Goal: Task Accomplishment & Management: Use online tool/utility

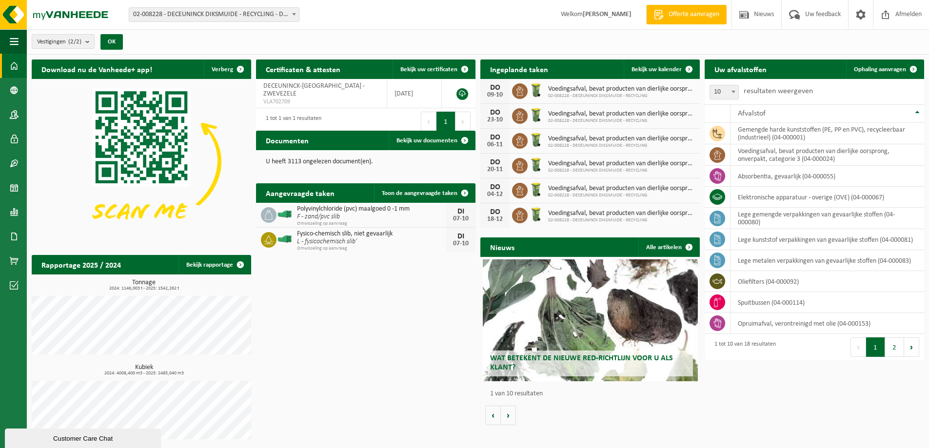
click at [253, 14] on span "02-008228 - DECEUNINCK DIKSMUIDE - RECYCLING - DIKSMUIDE" at bounding box center [214, 15] width 170 height 14
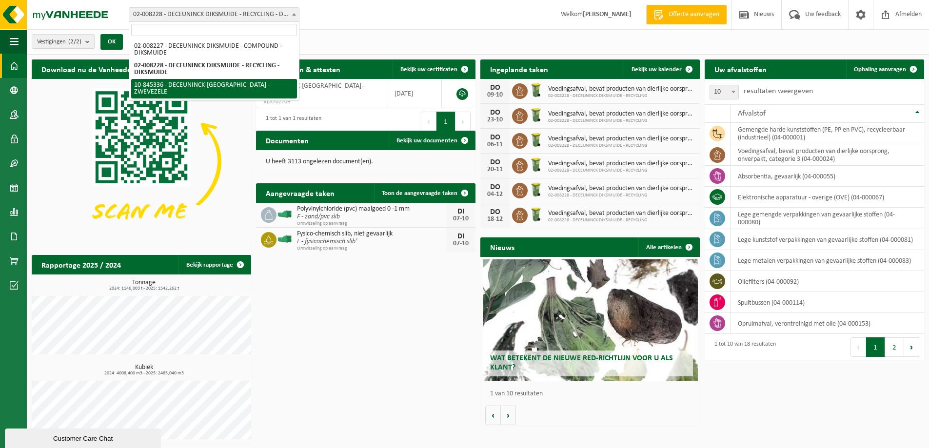
select select "93507"
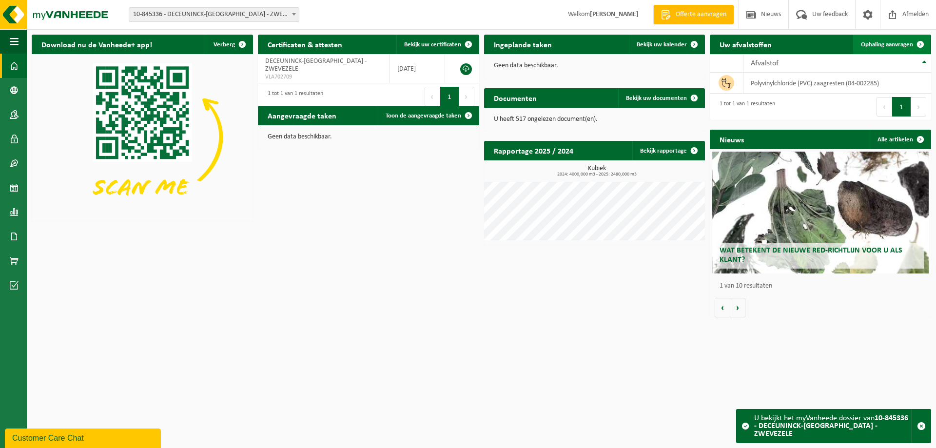
click at [881, 44] on span "Ophaling aanvragen" at bounding box center [887, 44] width 52 height 6
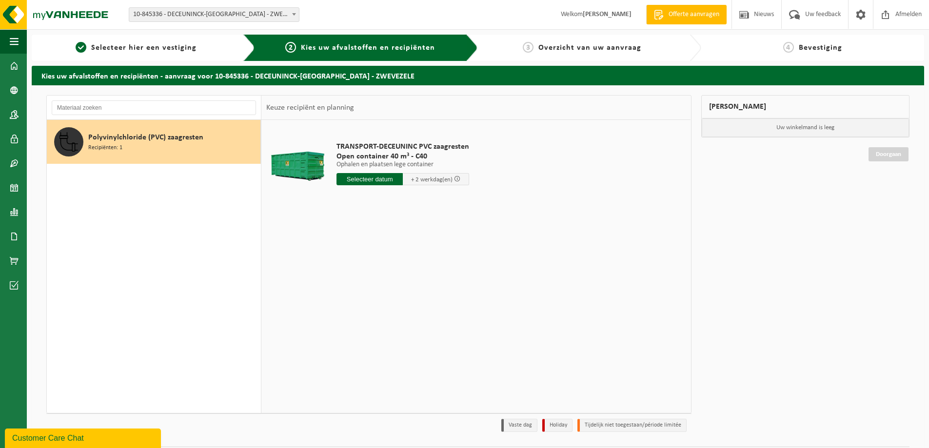
click at [361, 178] on input "text" at bounding box center [369, 179] width 66 height 12
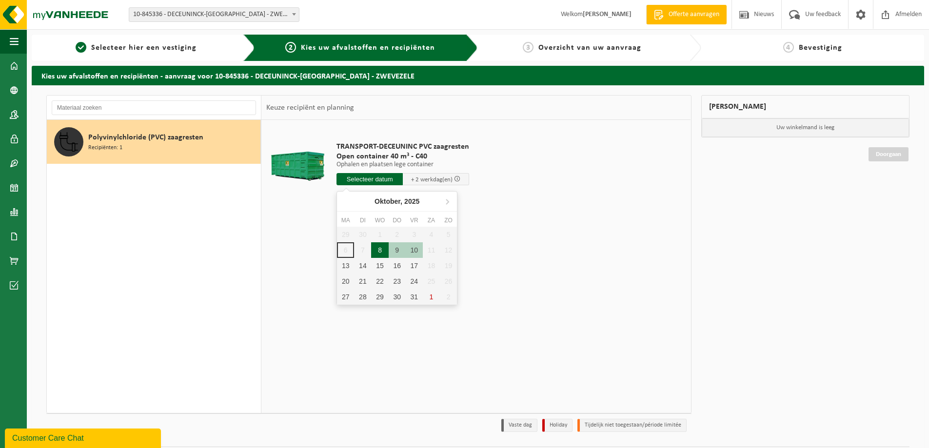
click at [382, 251] on div "8" at bounding box center [379, 250] width 17 height 16
type input "Van 2025-10-08"
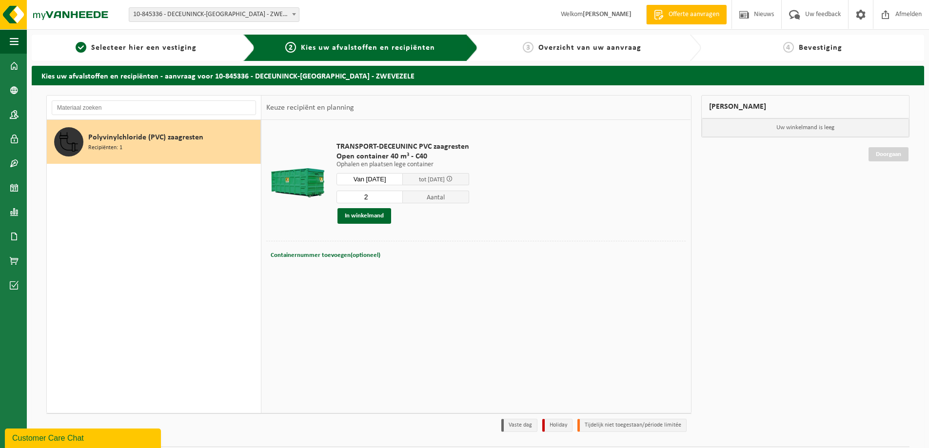
drag, startPoint x: 395, startPoint y: 195, endPoint x: 394, endPoint y: 200, distance: 5.1
type input "2"
click at [395, 195] on input "2" at bounding box center [369, 197] width 66 height 13
click at [352, 252] on span "Containernummer toevoegen(optioneel)" at bounding box center [326, 255] width 110 height 6
click at [360, 253] on input "text" at bounding box center [407, 255] width 205 height 13
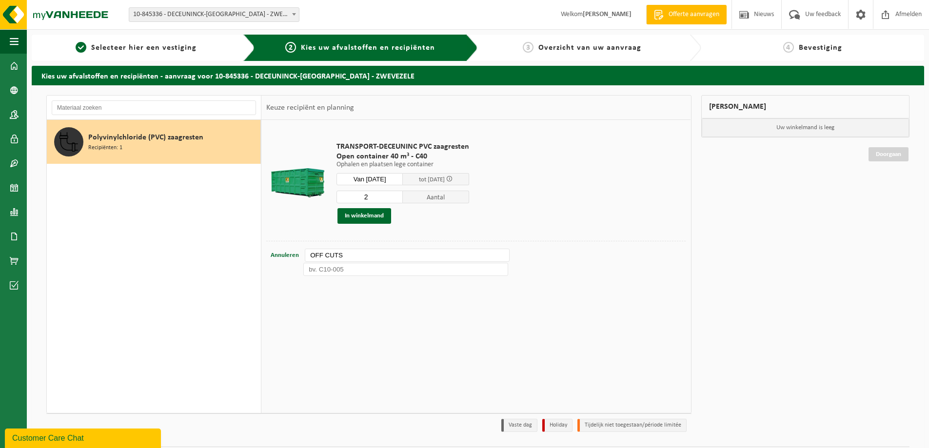
type input "OFF CUTS"
click at [369, 272] on input "text" at bounding box center [405, 269] width 205 height 13
paste input "OFF CUTS"
type input "OFF CUTS"
click at [377, 213] on button "In winkelmand" at bounding box center [364, 216] width 54 height 16
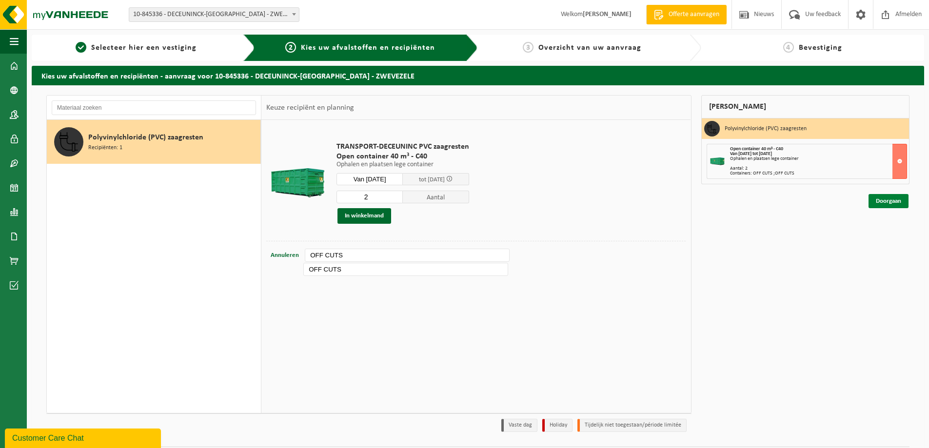
click at [890, 200] on link "Doorgaan" at bounding box center [888, 201] width 40 height 14
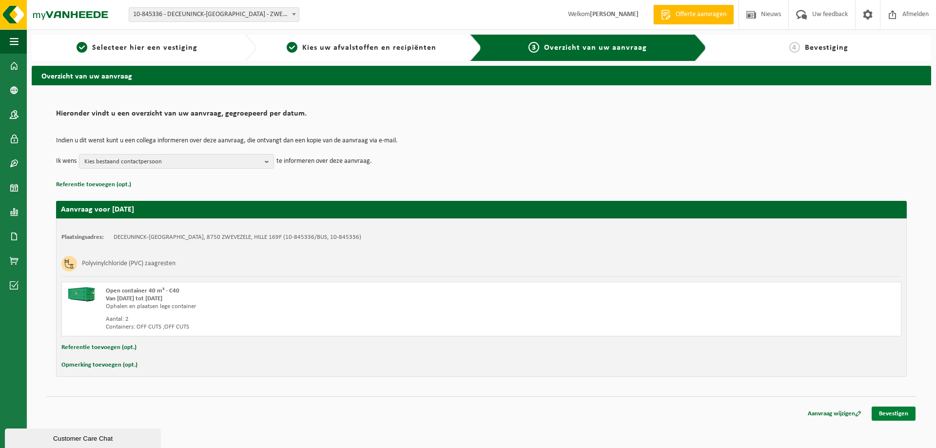
click at [885, 410] on link "Bevestigen" at bounding box center [894, 414] width 44 height 14
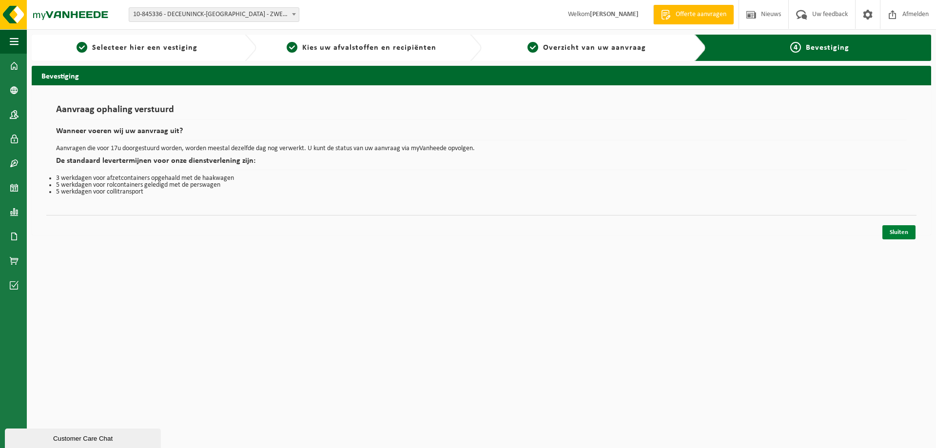
click at [903, 233] on link "Sluiten" at bounding box center [898, 232] width 33 height 14
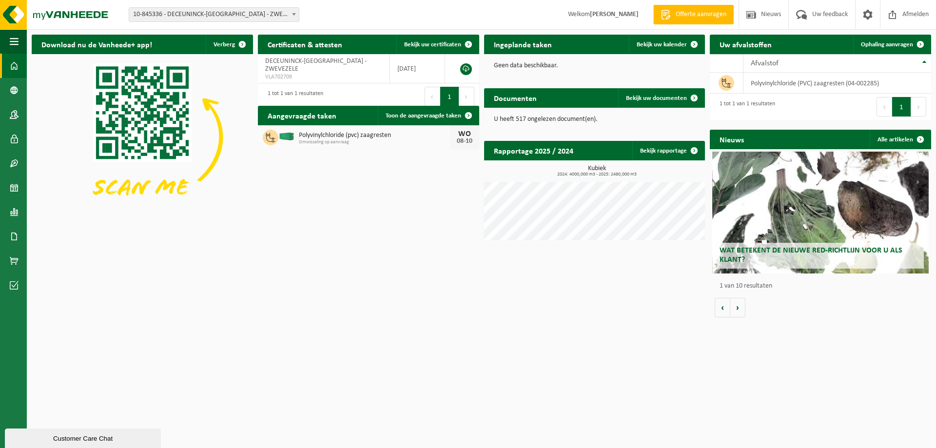
click at [480, 248] on div "Download nu de Vanheede+ app! Verberg Certificaten & attesten Bekijk uw certifi…" at bounding box center [481, 176] width 904 height 292
click at [527, 333] on html "Vestiging: 02-008227 - DECEUNINCK DIKSMUIDE - COMPOUND - DIKSMUIDE 02-008228 - …" at bounding box center [468, 224] width 936 height 448
click at [617, 302] on div "Download nu de Vanheede+ app! Verberg Certificaten & attesten Bekijk uw certifi…" at bounding box center [481, 176] width 904 height 292
drag, startPoint x: 446, startPoint y: 274, endPoint x: 452, endPoint y: 276, distance: 7.1
click at [446, 274] on div "Download nu de Vanheede+ app! Verberg Certificaten & attesten Bekijk uw certifi…" at bounding box center [481, 176] width 904 height 292
